Goal: Communication & Community: Answer question/provide support

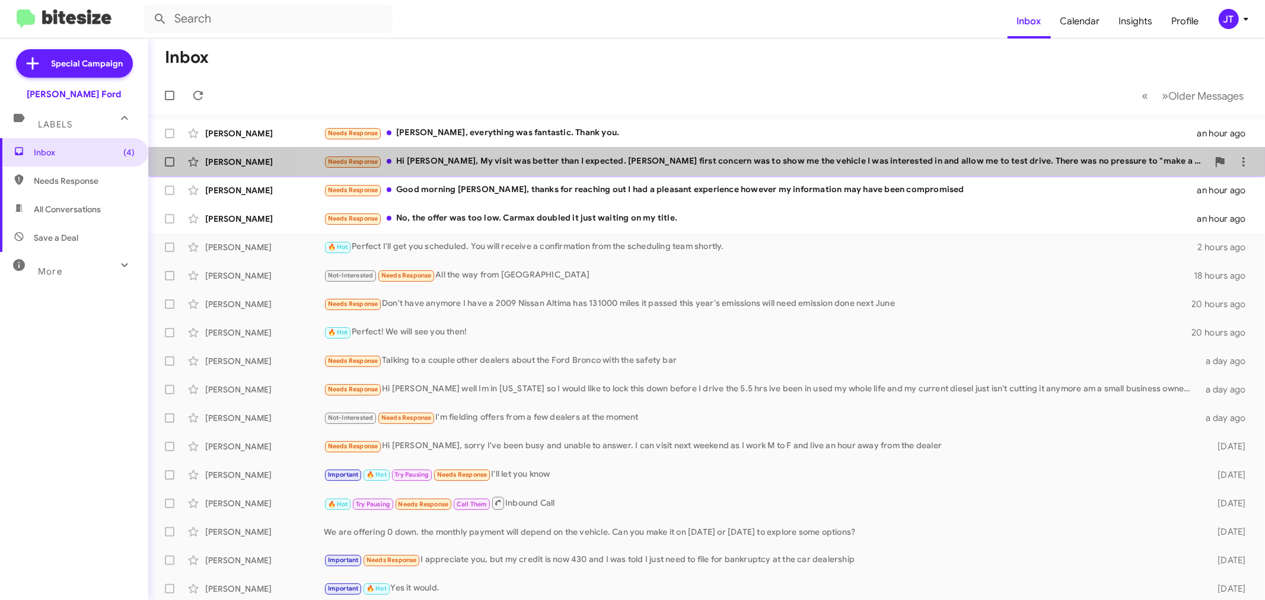
click at [741, 164] on div "Needs Response Hi [PERSON_NAME], My visit was better than I expected. [PERSON_N…" at bounding box center [766, 162] width 884 height 14
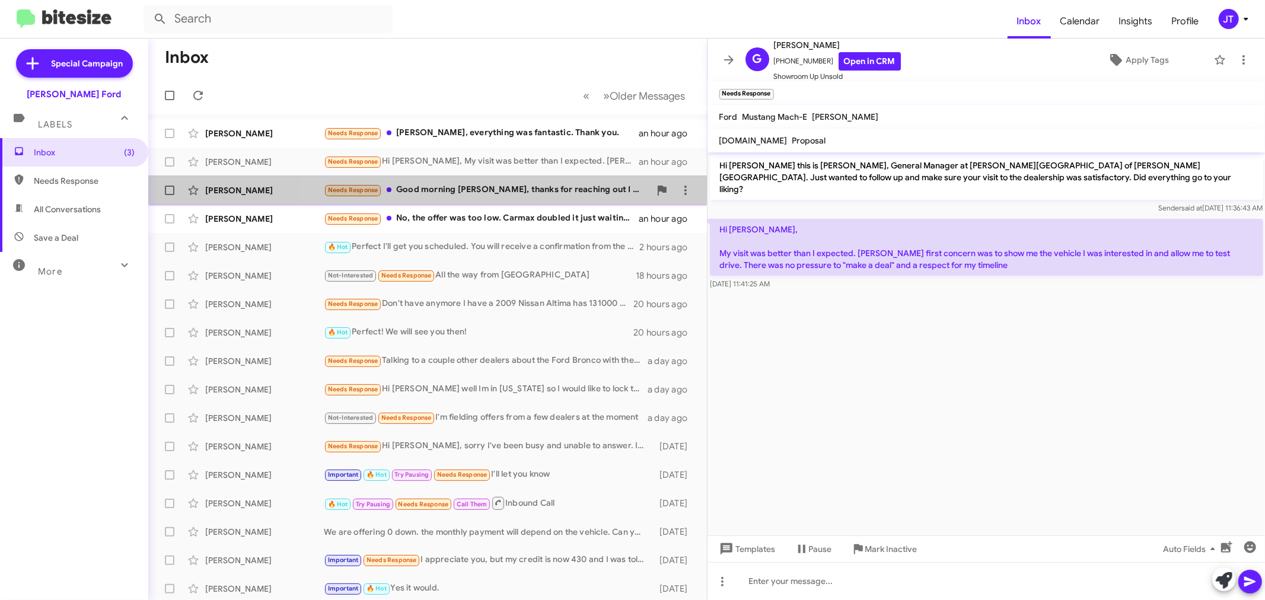
click at [519, 196] on div "Needs Response Good morning [PERSON_NAME], thanks for reaching out I had a plea…" at bounding box center [487, 190] width 326 height 14
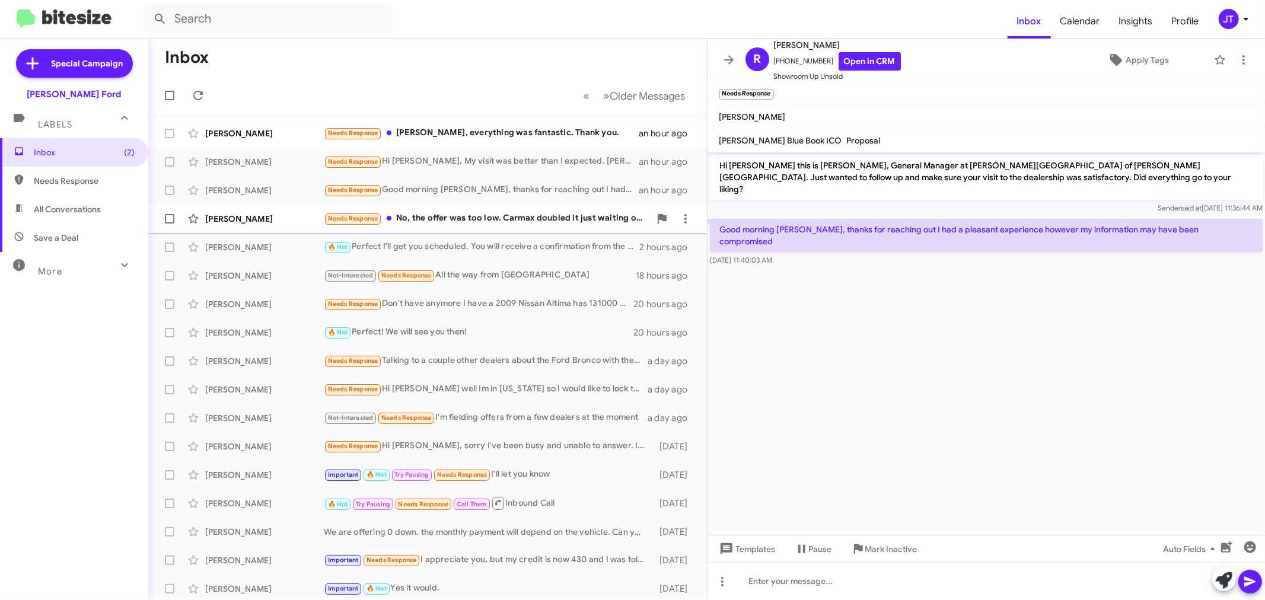
click at [570, 220] on div "Needs Response No, the offer was too low. Carmax doubled it just waiting on my …" at bounding box center [487, 219] width 326 height 14
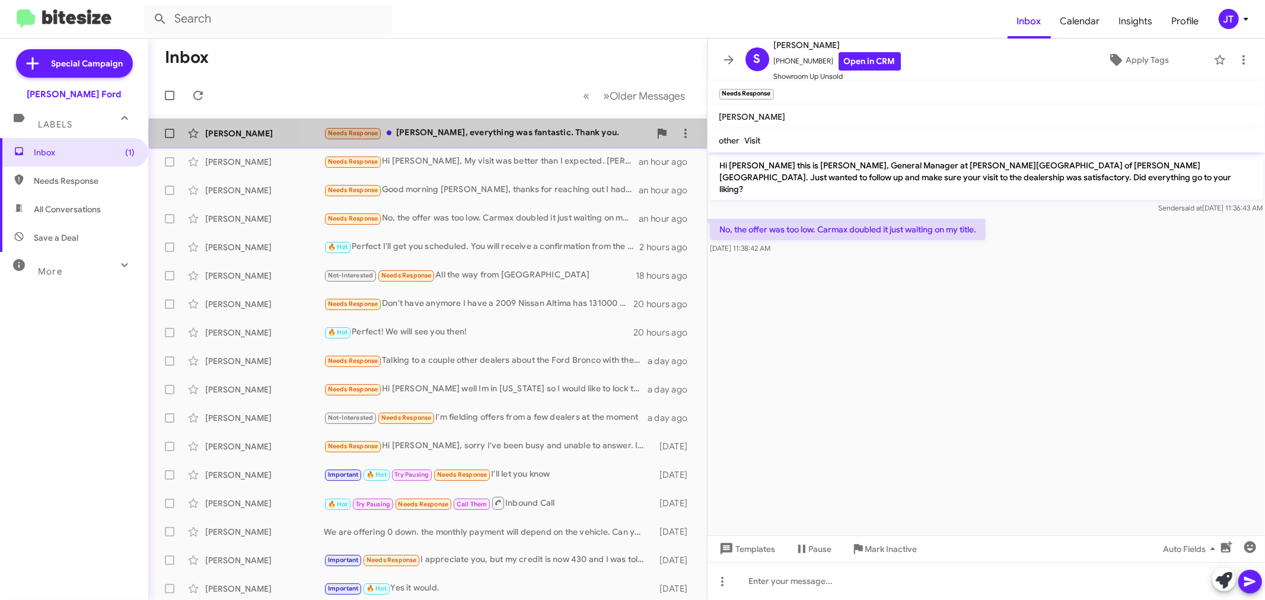
click at [560, 133] on div "Needs Response [PERSON_NAME], everything was fantastic. Thank you." at bounding box center [487, 133] width 326 height 14
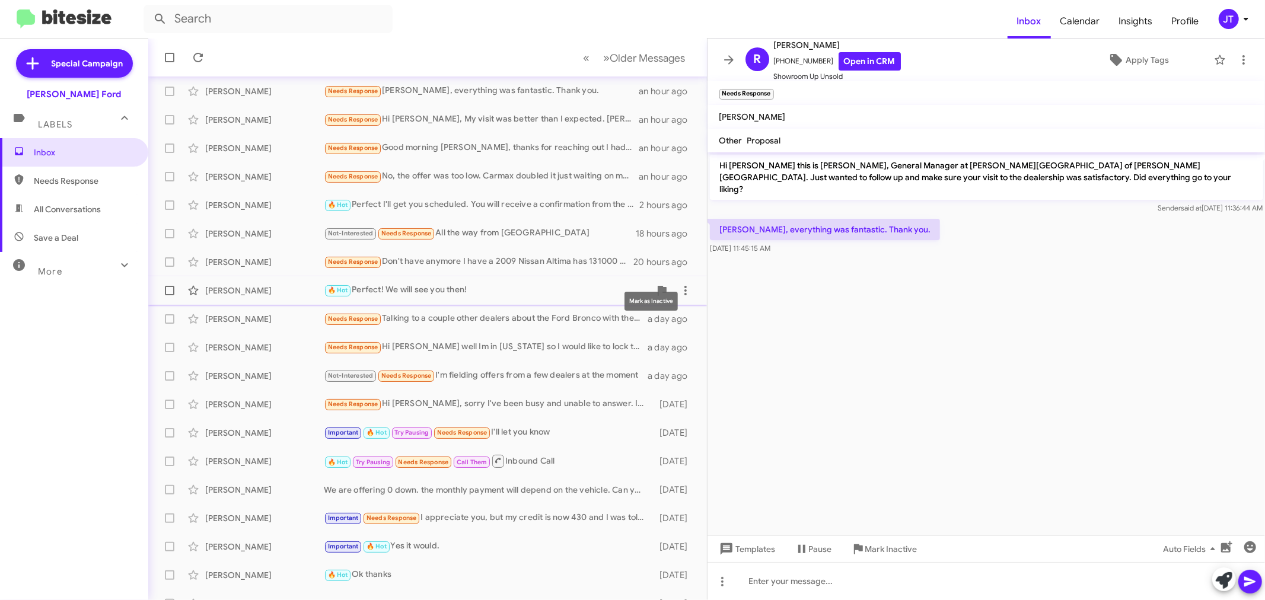
scroll to position [88, 0]
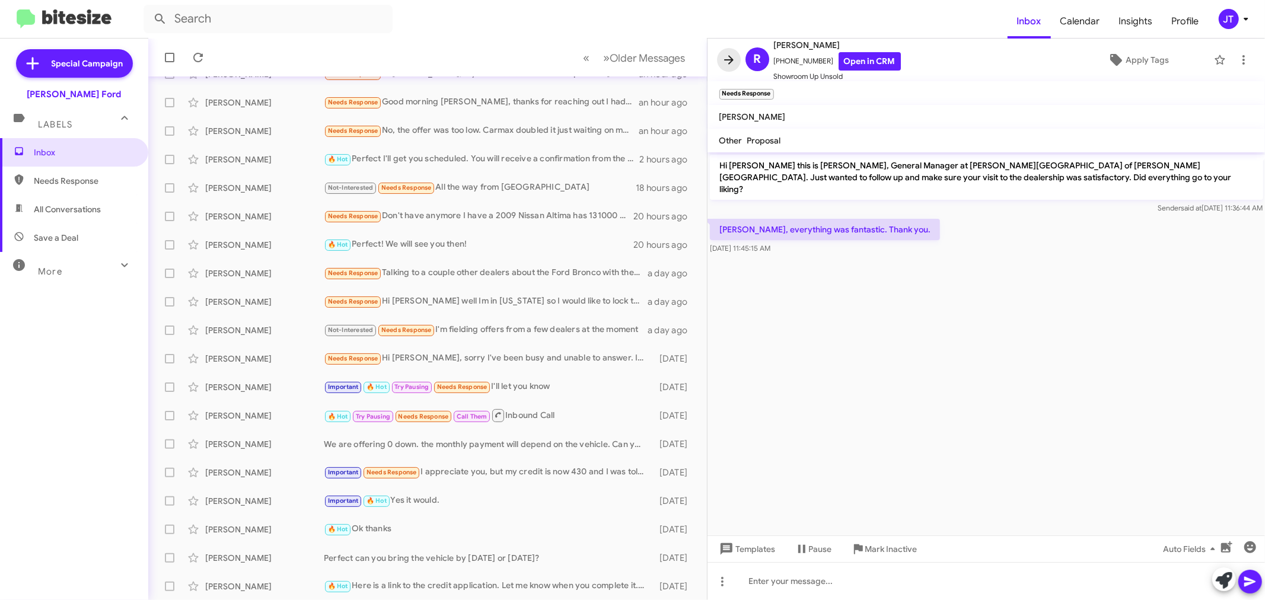
click at [724, 58] on icon at bounding box center [729, 60] width 14 height 14
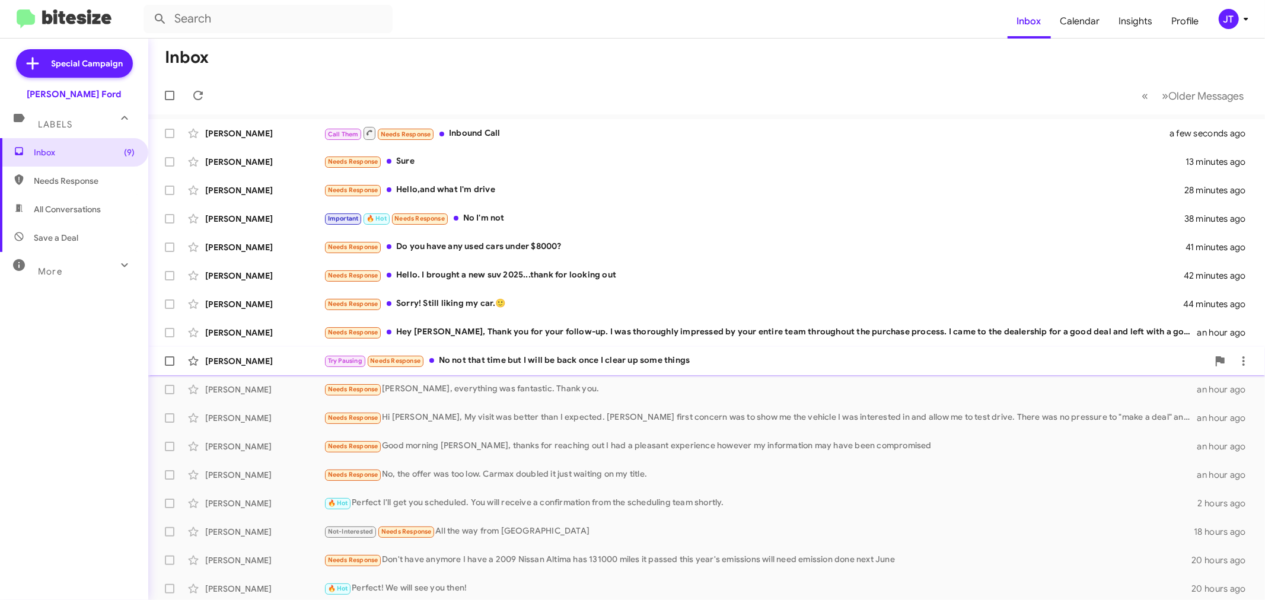
click at [569, 365] on div "Try Pausing Needs Response No not that time but I will be back once I clear up …" at bounding box center [766, 361] width 884 height 14
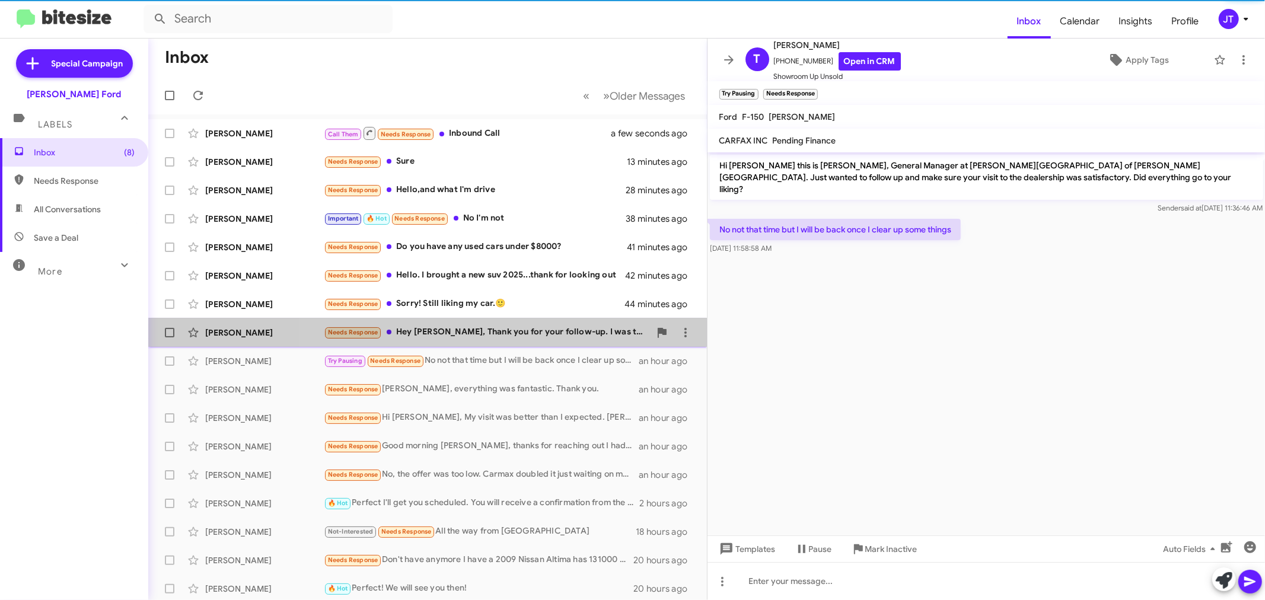
click at [573, 339] on div "Needs Response Hey [PERSON_NAME], Thank you for your follow-up. I was thoroughl…" at bounding box center [487, 333] width 326 height 14
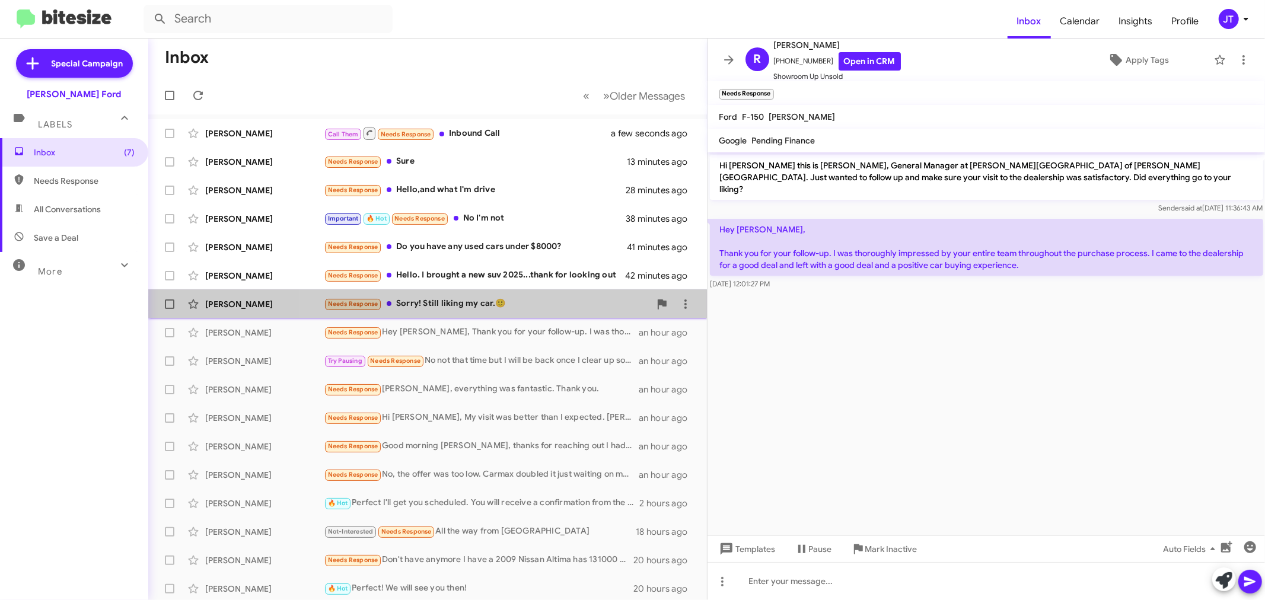
click at [554, 310] on div "Needs Response Sorry! Still liking my car.🙂" at bounding box center [487, 304] width 326 height 14
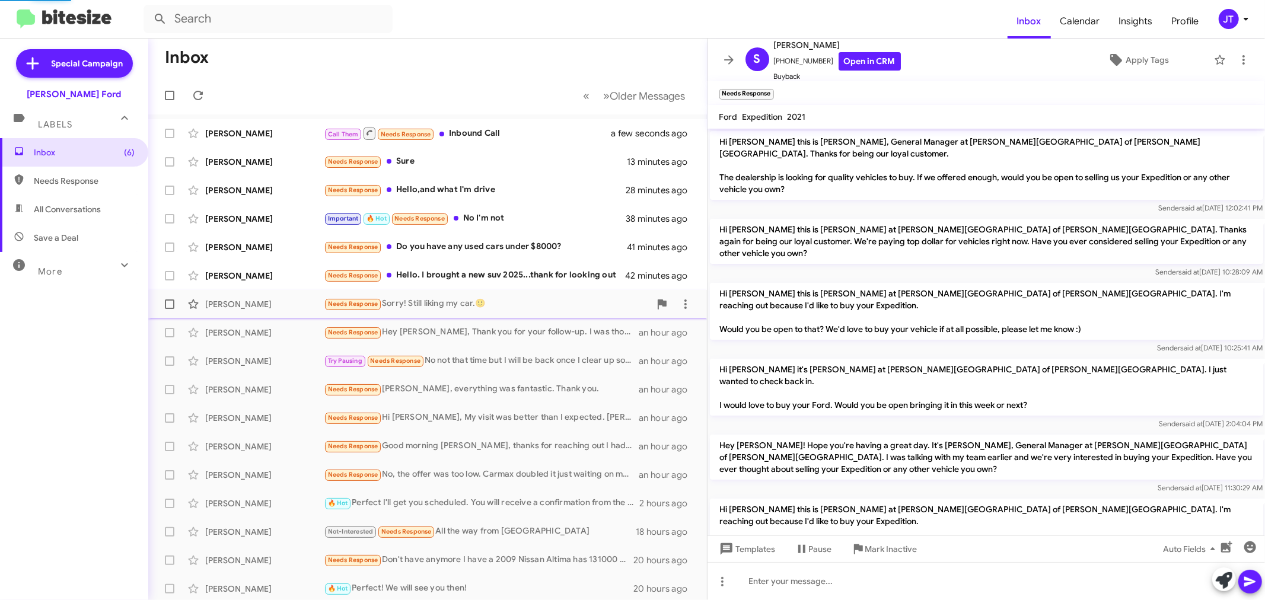
scroll to position [104, 0]
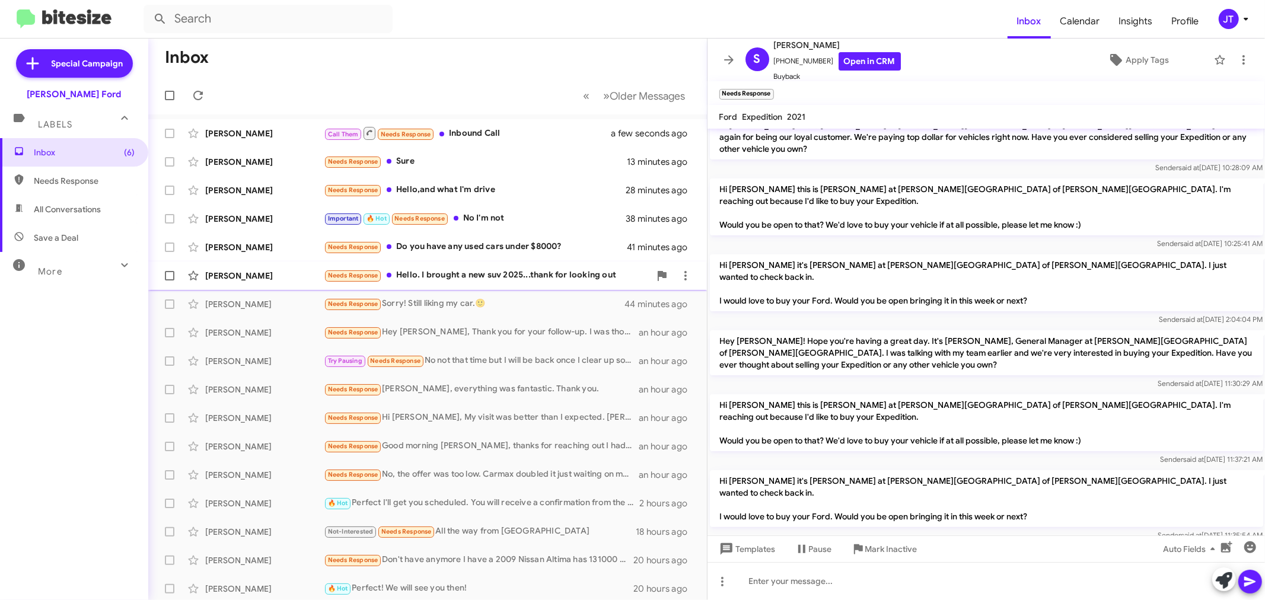
click at [558, 286] on div "[PERSON_NAME] Needs Response Hello. I brought a new suv 2025...thank for lookin…" at bounding box center [428, 276] width 540 height 24
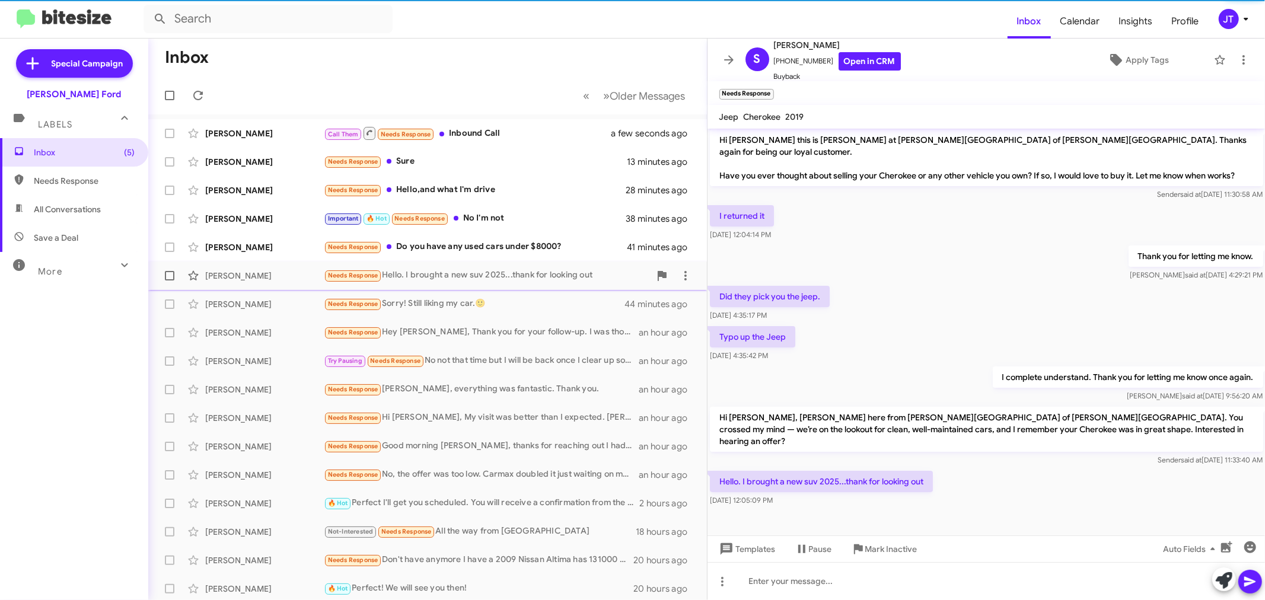
scroll to position [53, 0]
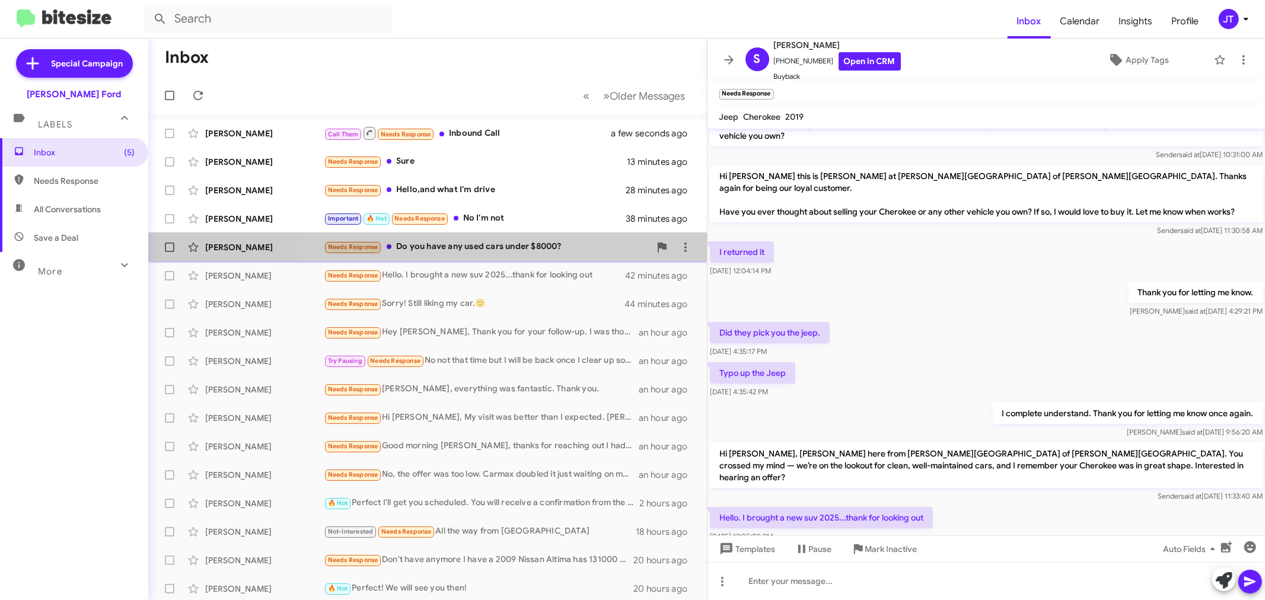
click at [550, 255] on div "[PERSON_NAME] Needs Response Do you have any used cars under $8000? 41 minutes …" at bounding box center [428, 247] width 540 height 24
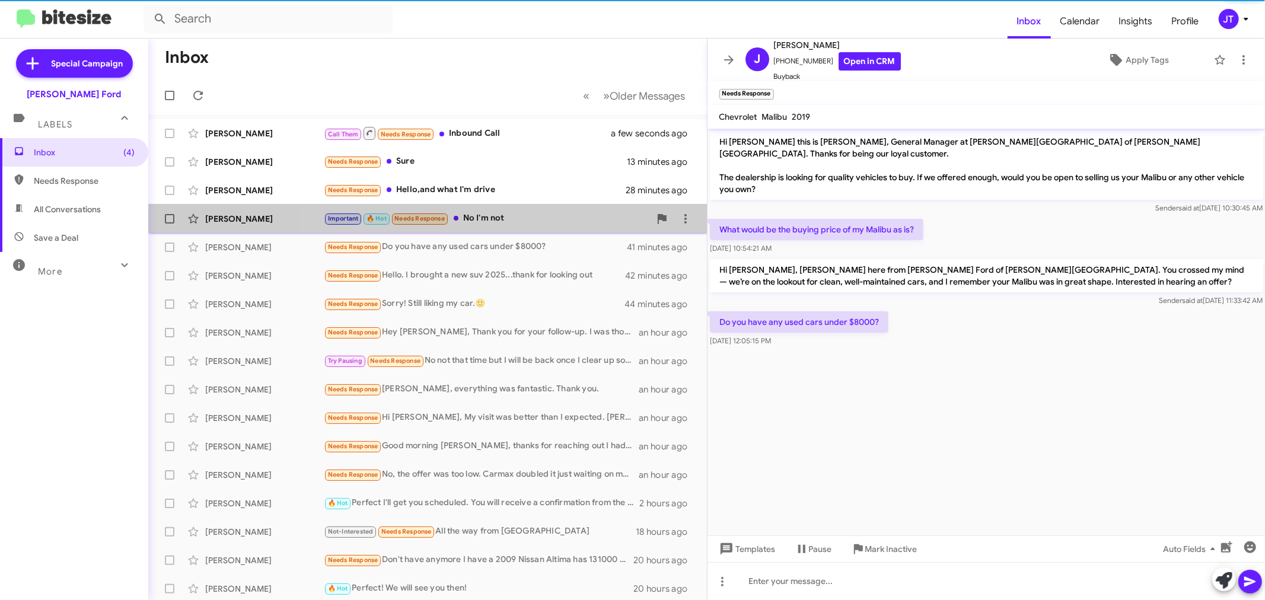
click at [550, 222] on div "Important 🔥 Hot Needs Response No I'm not" at bounding box center [487, 219] width 326 height 14
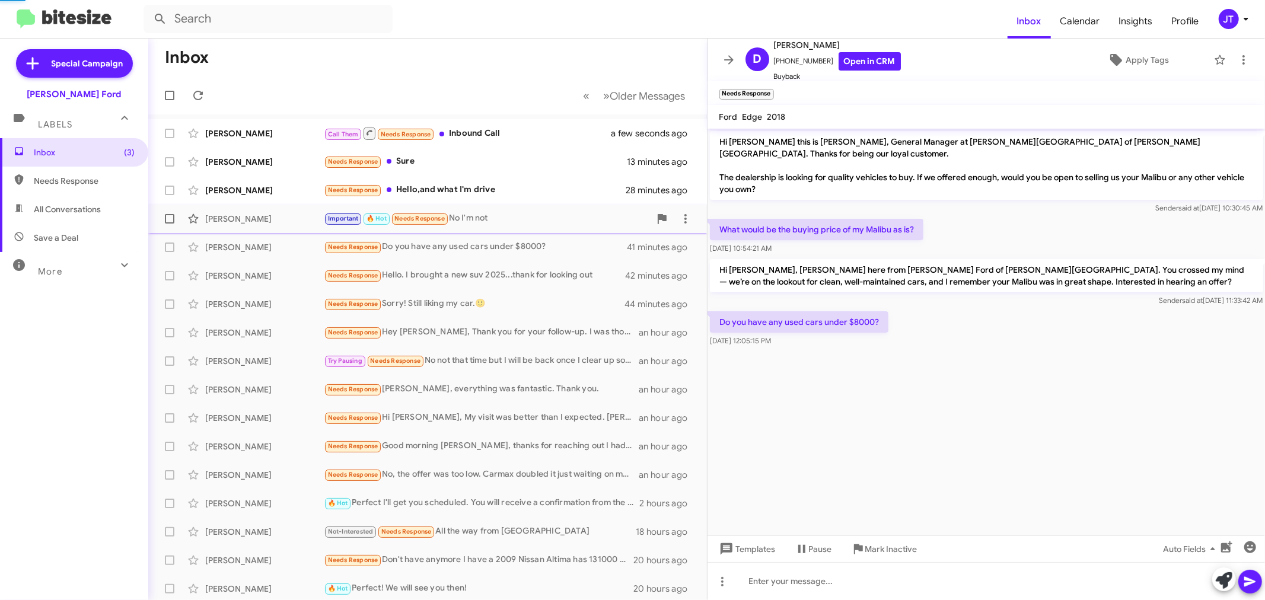
scroll to position [30, 0]
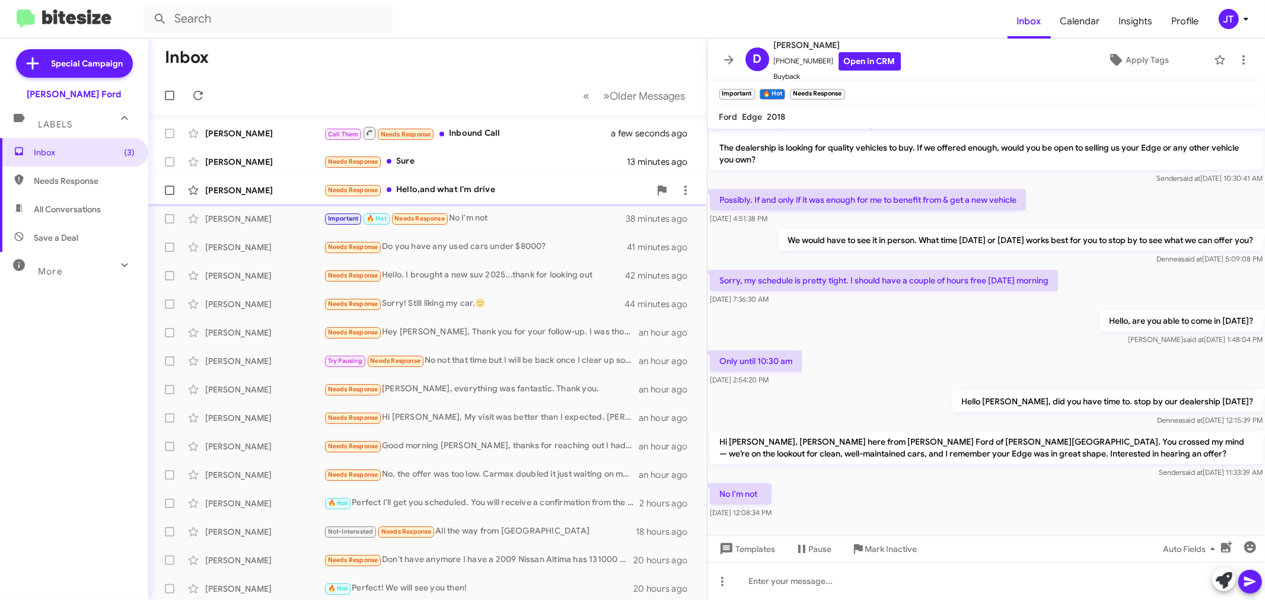
click at [496, 194] on div "Needs Response Hello,and what I'm drive" at bounding box center [487, 190] width 326 height 14
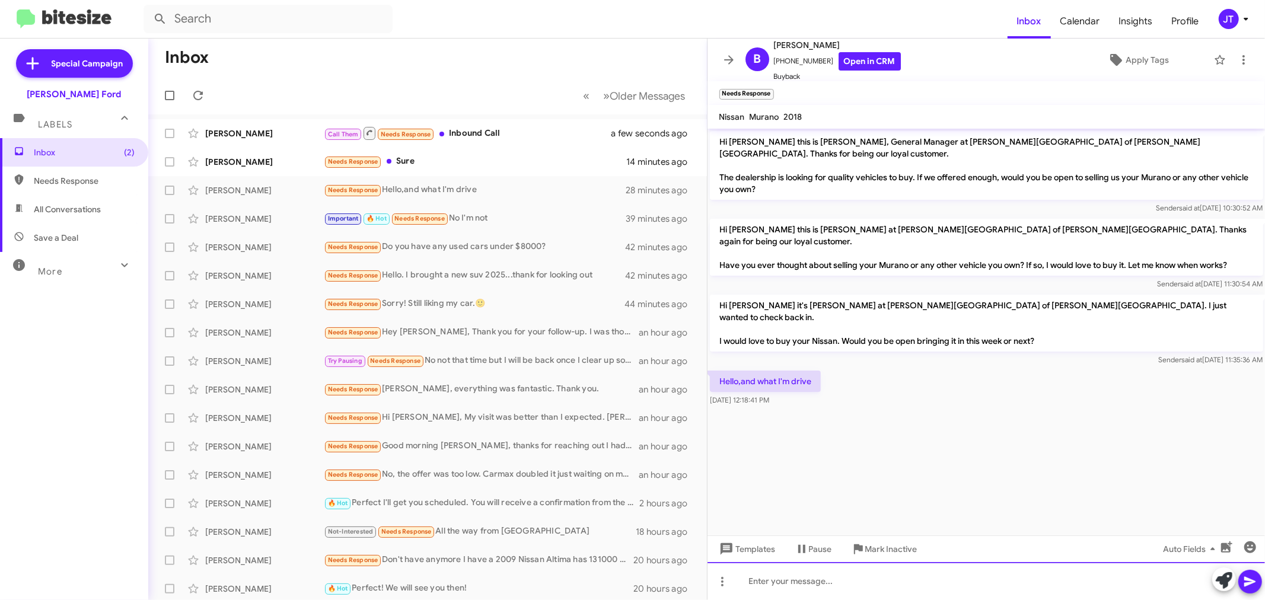
click at [807, 579] on div at bounding box center [987, 581] width 558 height 38
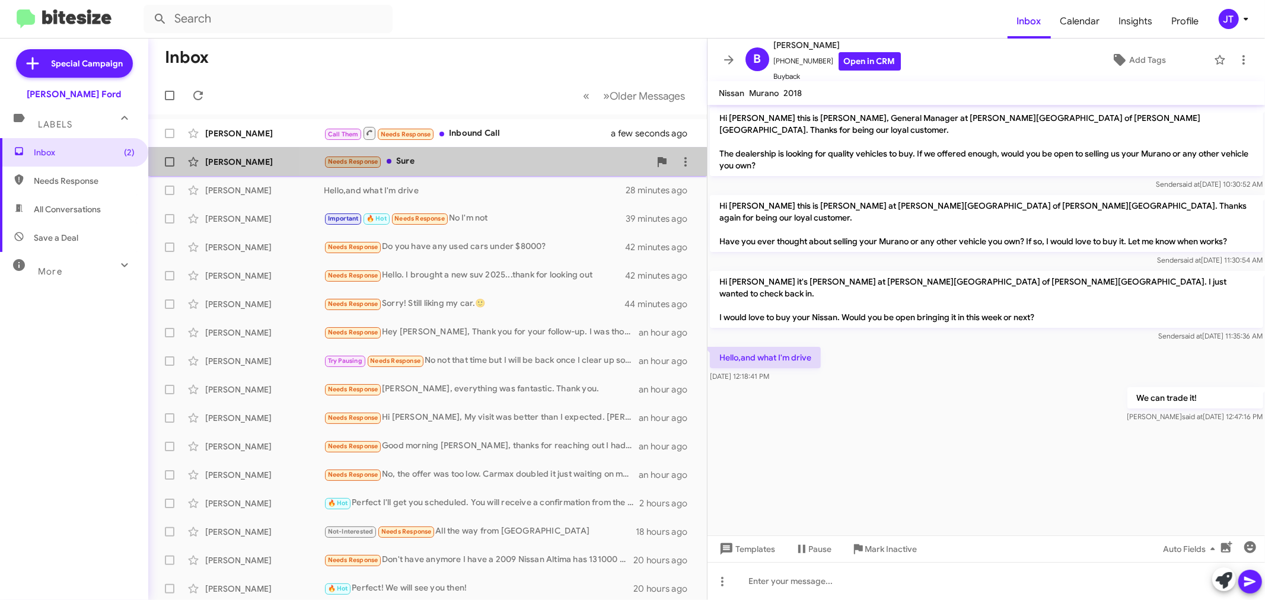
click at [562, 165] on div "Needs Response Sure" at bounding box center [487, 162] width 326 height 14
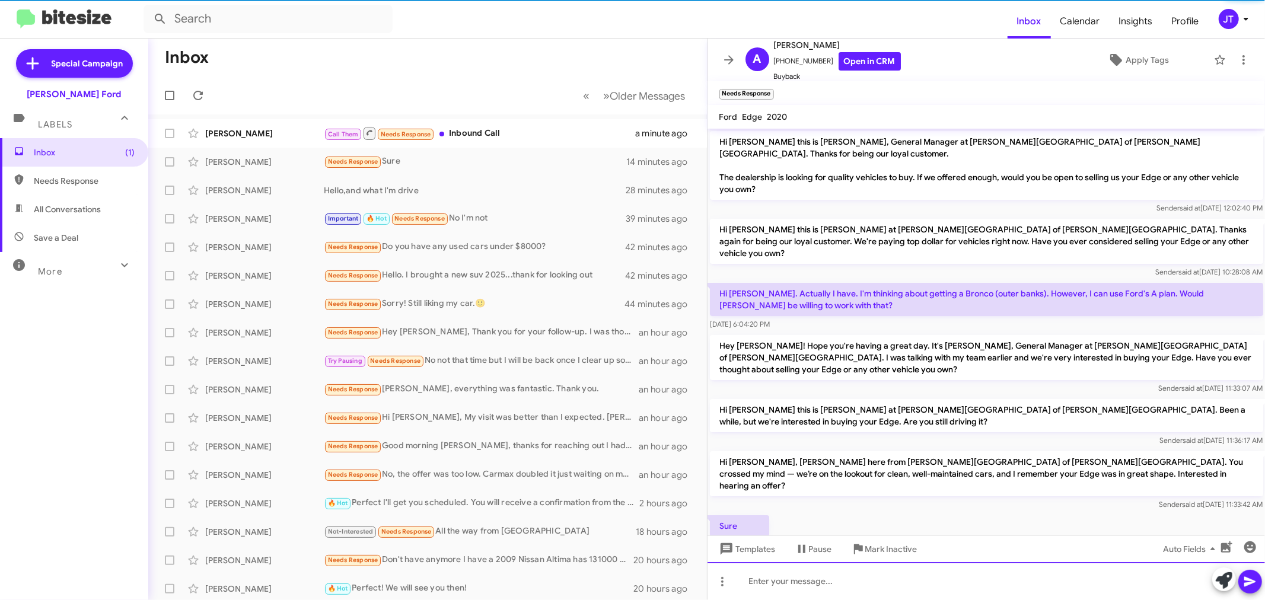
click at [933, 580] on div at bounding box center [987, 581] width 558 height 38
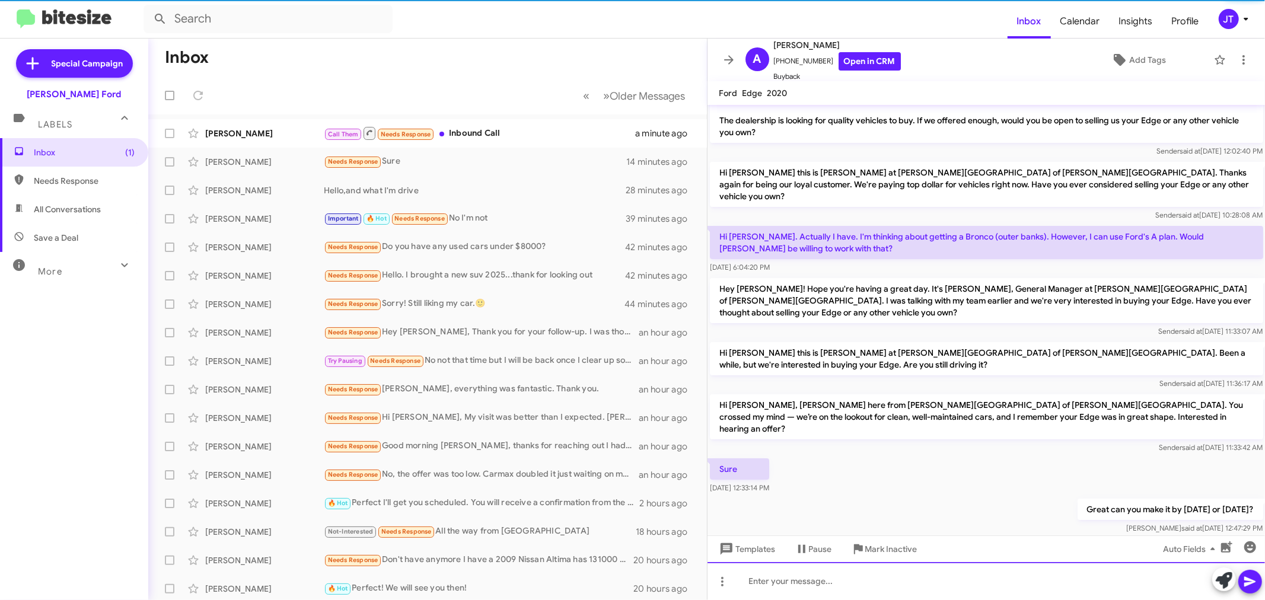
scroll to position [9, 0]
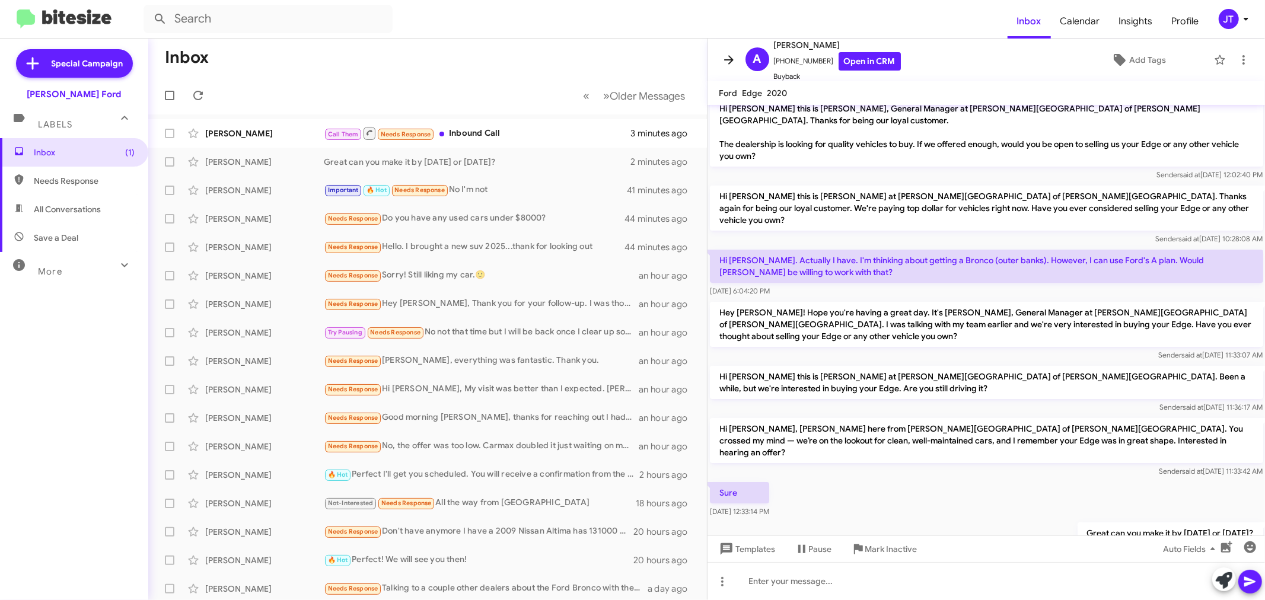
click at [722, 59] on icon at bounding box center [729, 60] width 14 height 14
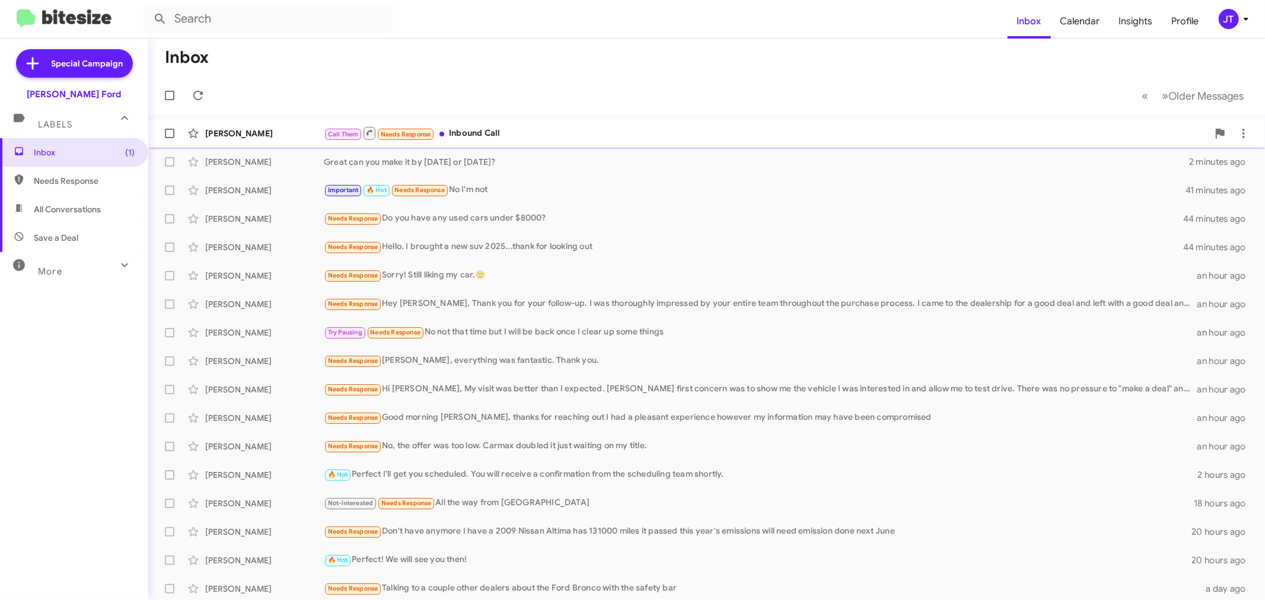
click at [556, 129] on div "Call Them Needs Response Inbound Call" at bounding box center [766, 133] width 884 height 15
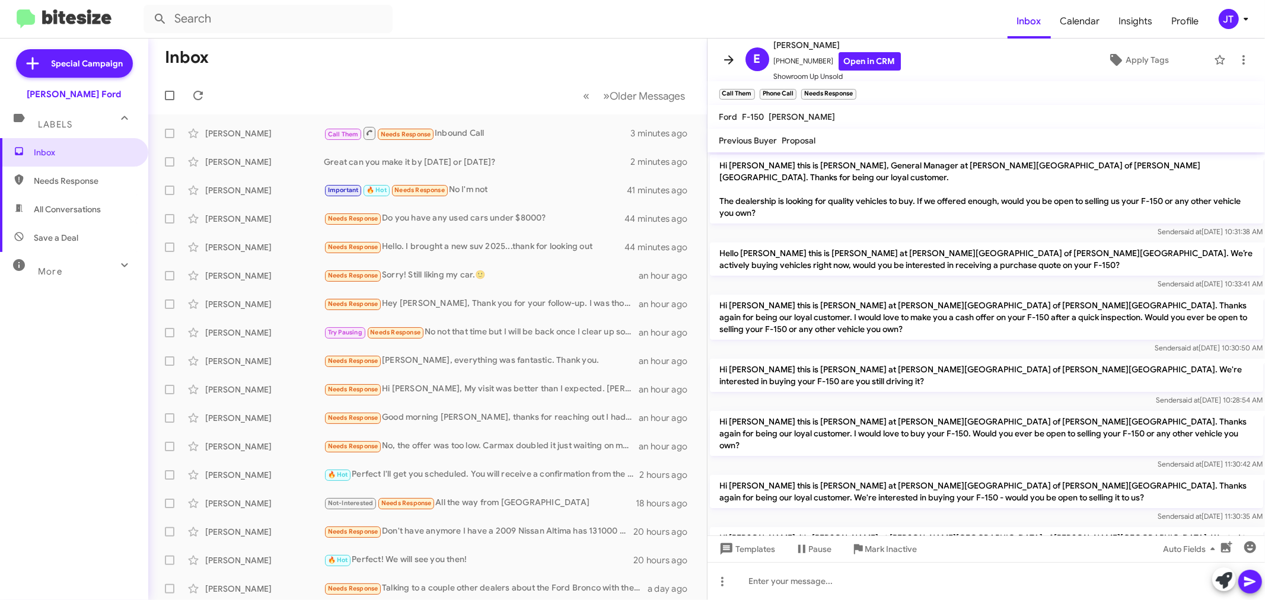
click at [730, 62] on icon at bounding box center [728, 59] width 9 height 9
